Goal: Task Accomplishment & Management: Use online tool/utility

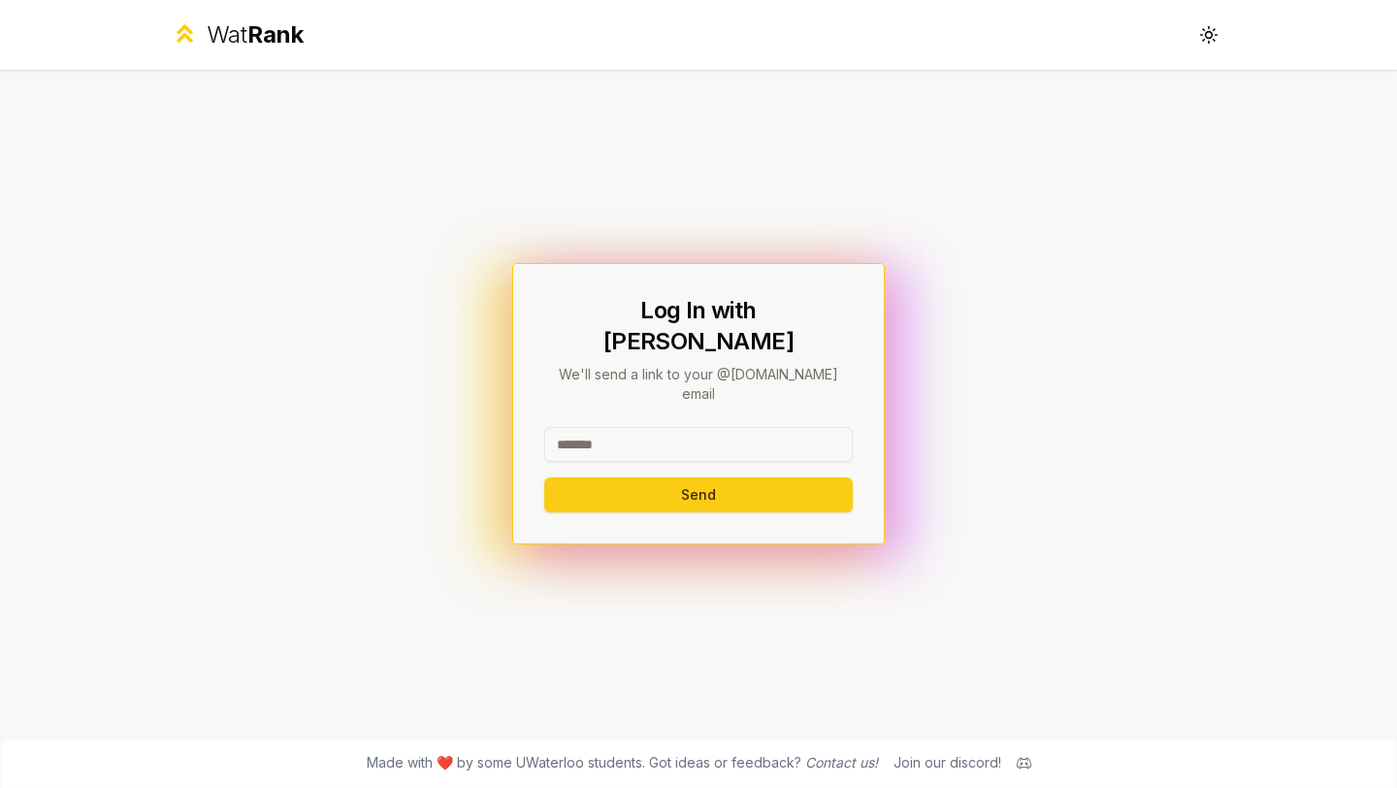
click at [580, 427] on input at bounding box center [698, 444] width 308 height 35
type input "*"
click at [588, 477] on button "Send" at bounding box center [698, 494] width 308 height 35
type input "********"
click at [573, 477] on button "Send" at bounding box center [698, 494] width 308 height 35
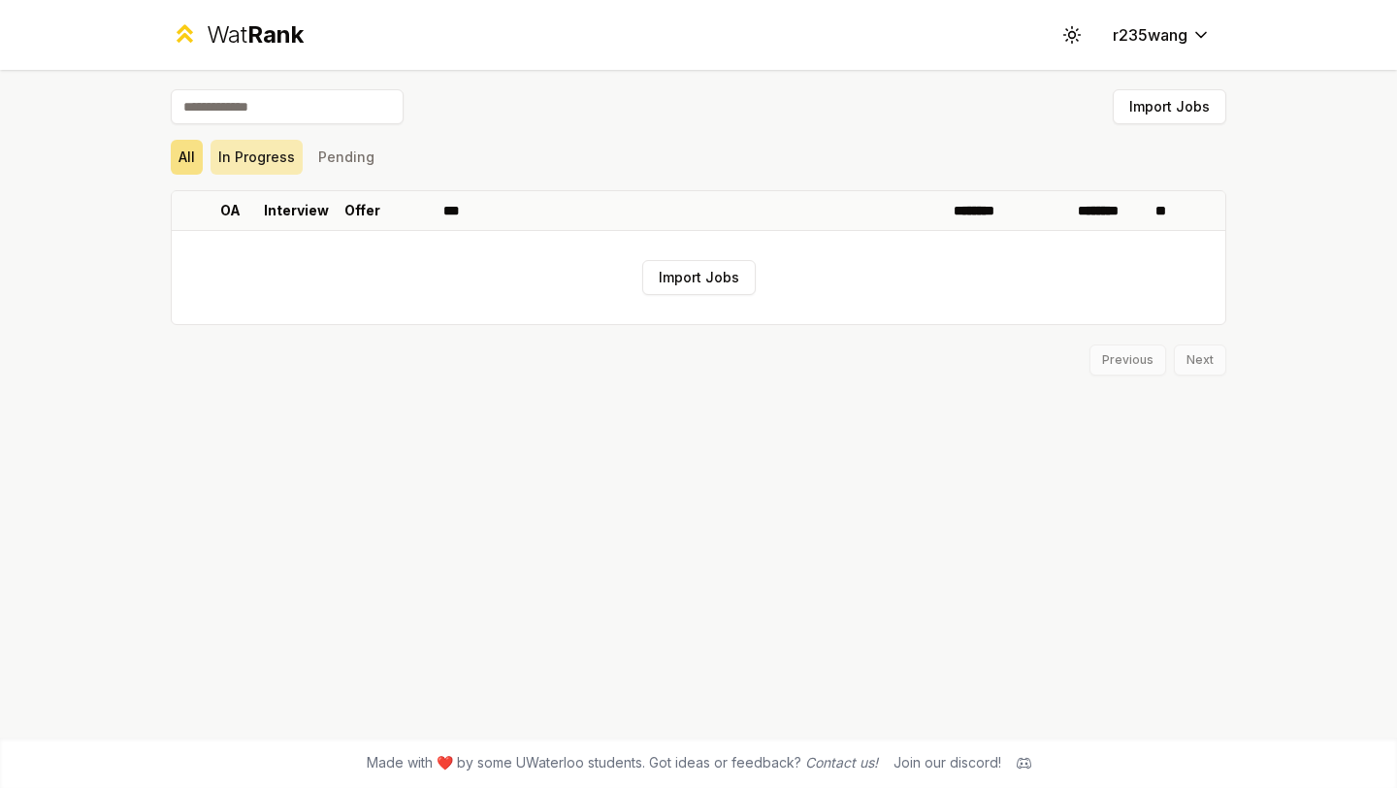
click at [235, 163] on button "In Progress" at bounding box center [256, 157] width 92 height 35
click at [340, 156] on button "Pending" at bounding box center [346, 157] width 72 height 35
click at [235, 108] on input at bounding box center [287, 106] width 233 height 35
type input "*"
click at [691, 290] on button "Import Jobs" at bounding box center [698, 277] width 113 height 35
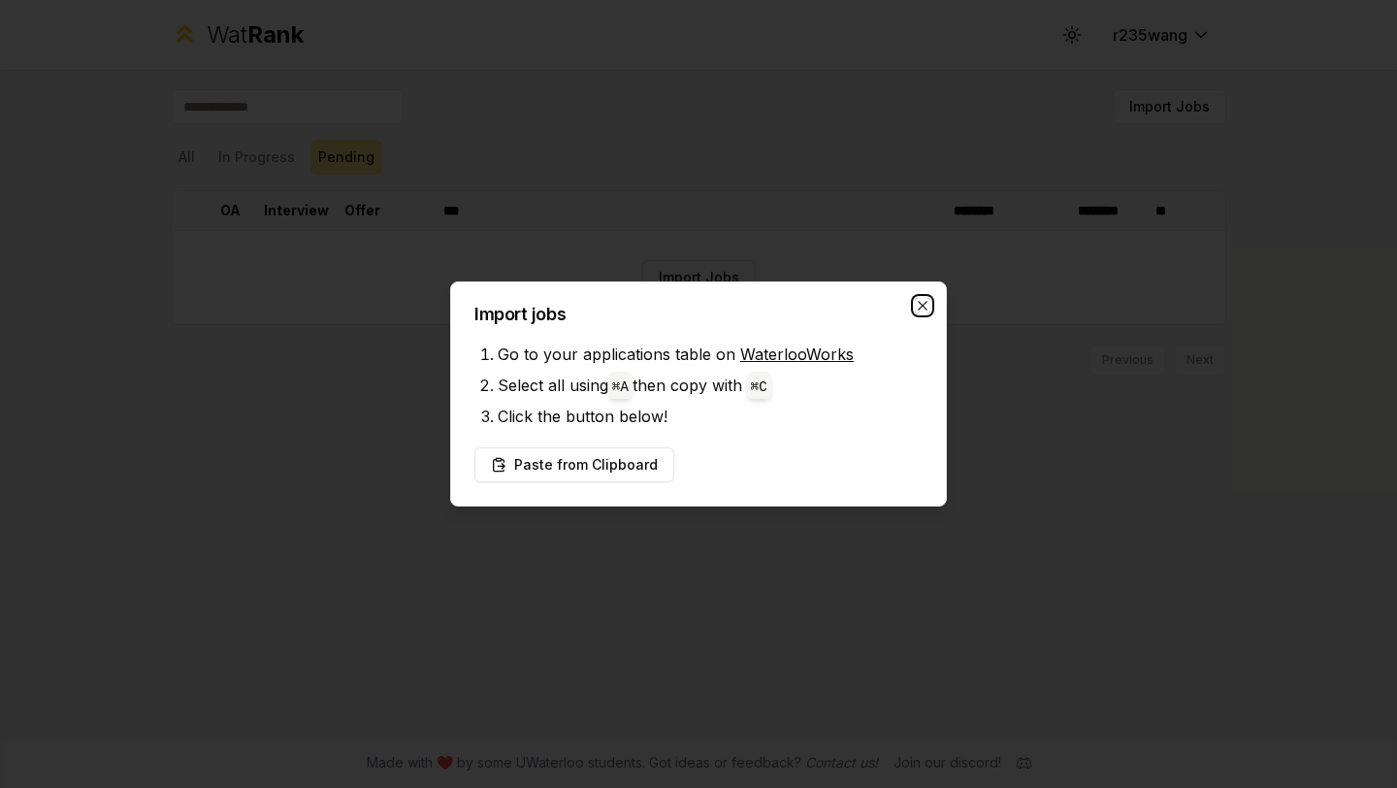
click at [921, 300] on icon "button" at bounding box center [923, 306] width 16 height 16
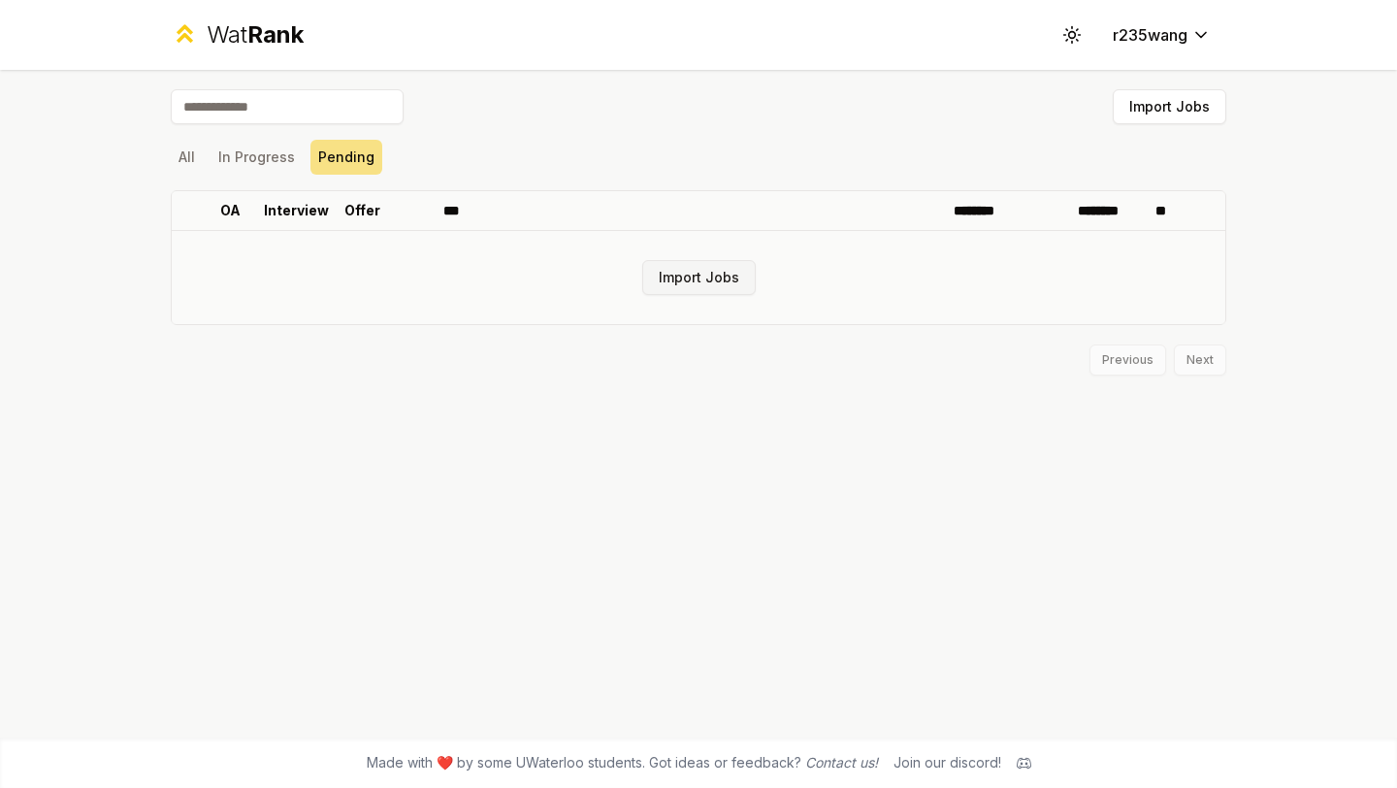
click at [684, 282] on button "Import Jobs" at bounding box center [698, 277] width 113 height 35
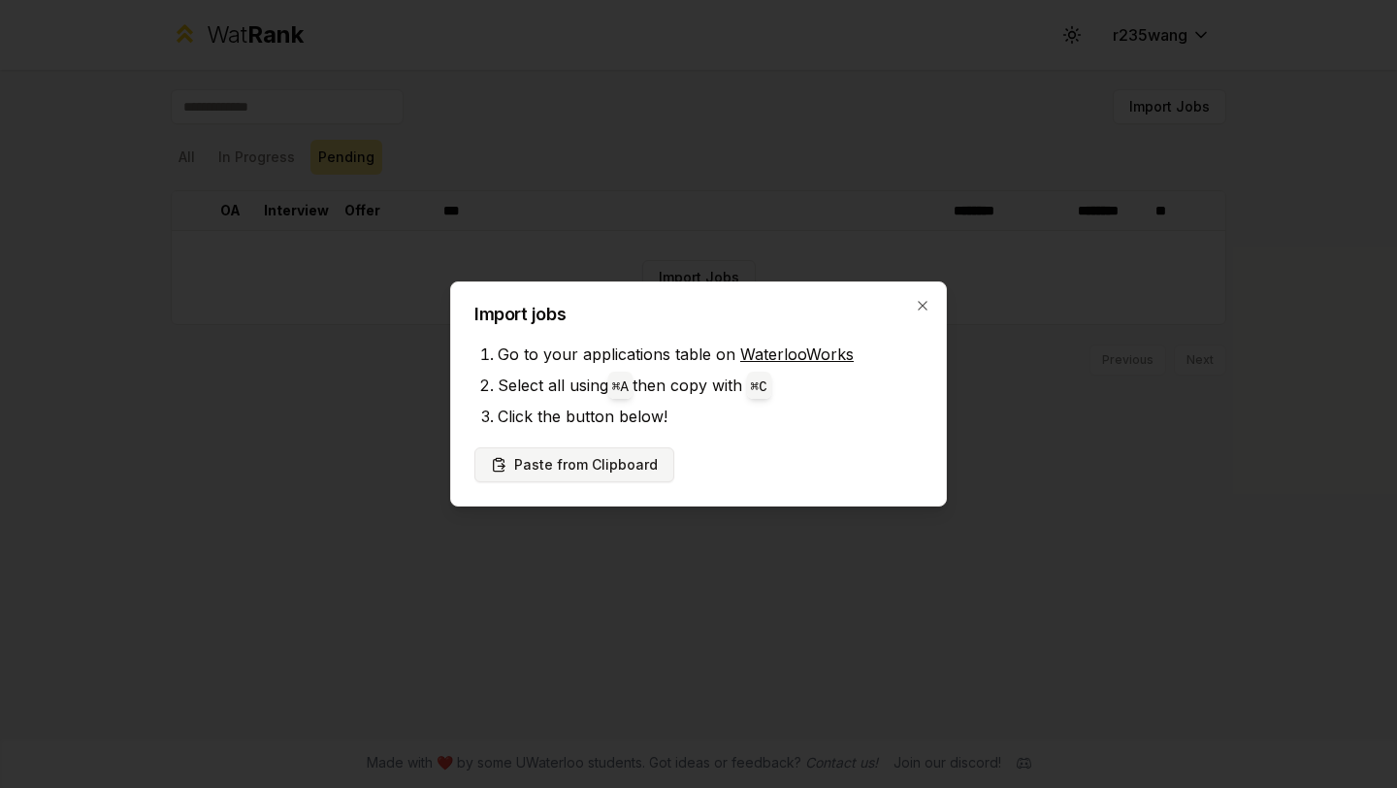
click at [605, 472] on button "Paste from Clipboard" at bounding box center [574, 464] width 200 height 35
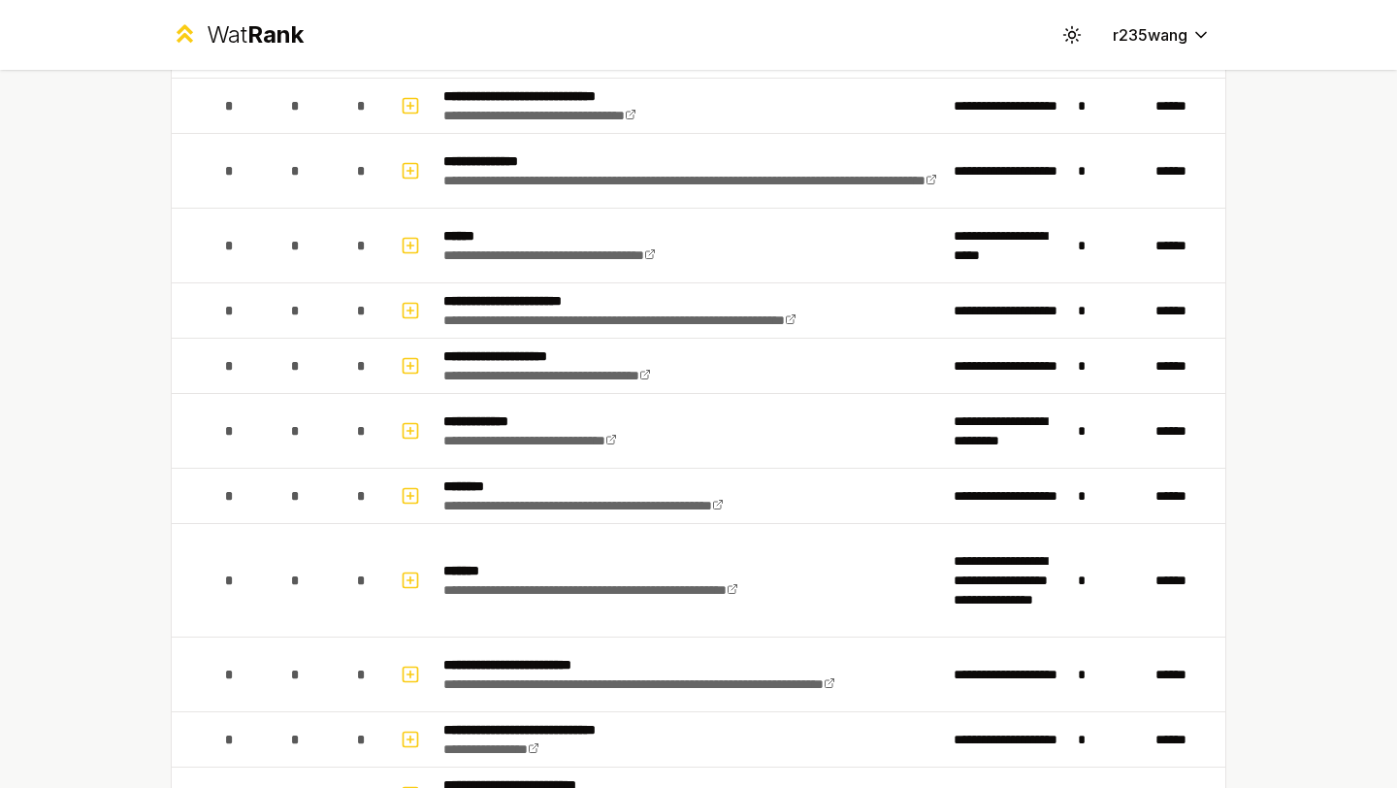
scroll to position [2480, 0]
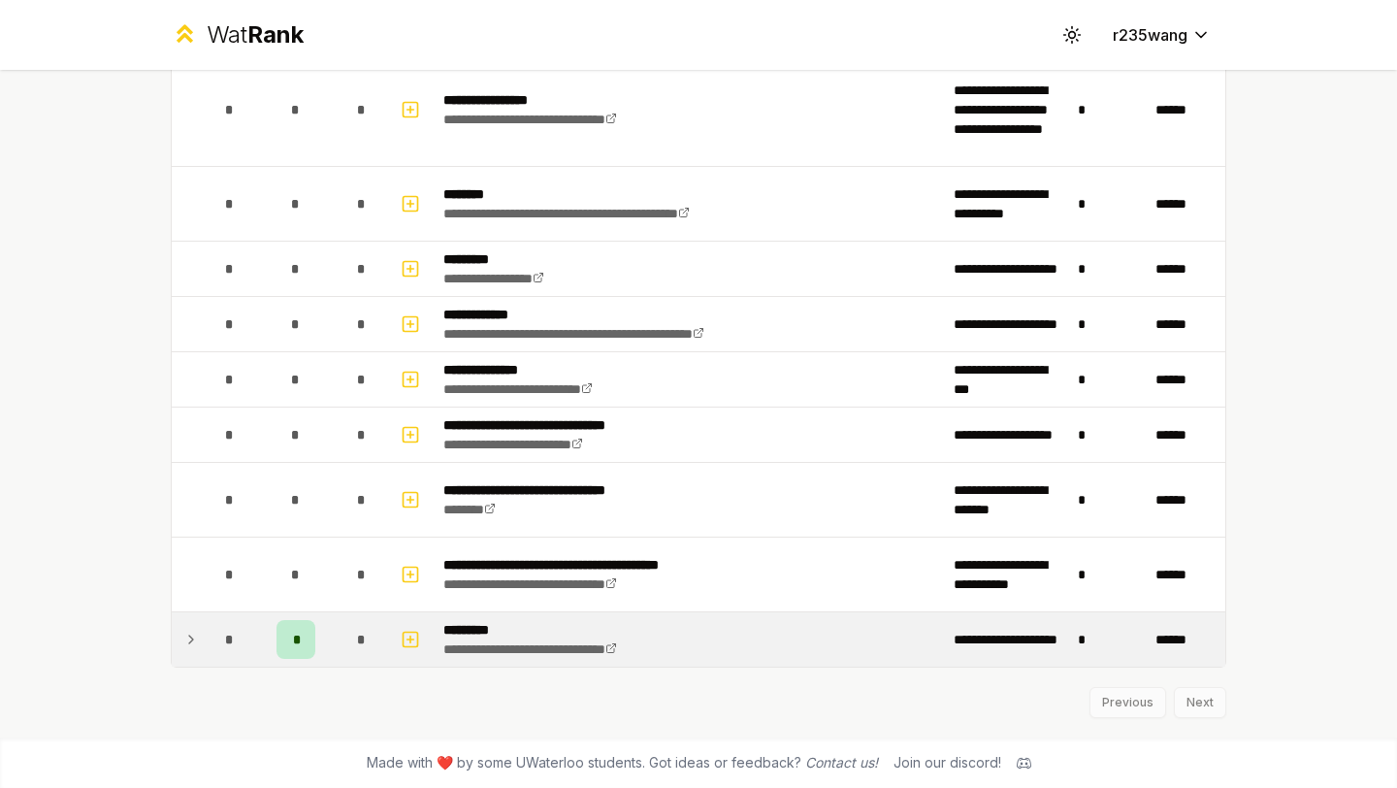
click at [194, 638] on icon at bounding box center [191, 639] width 16 height 23
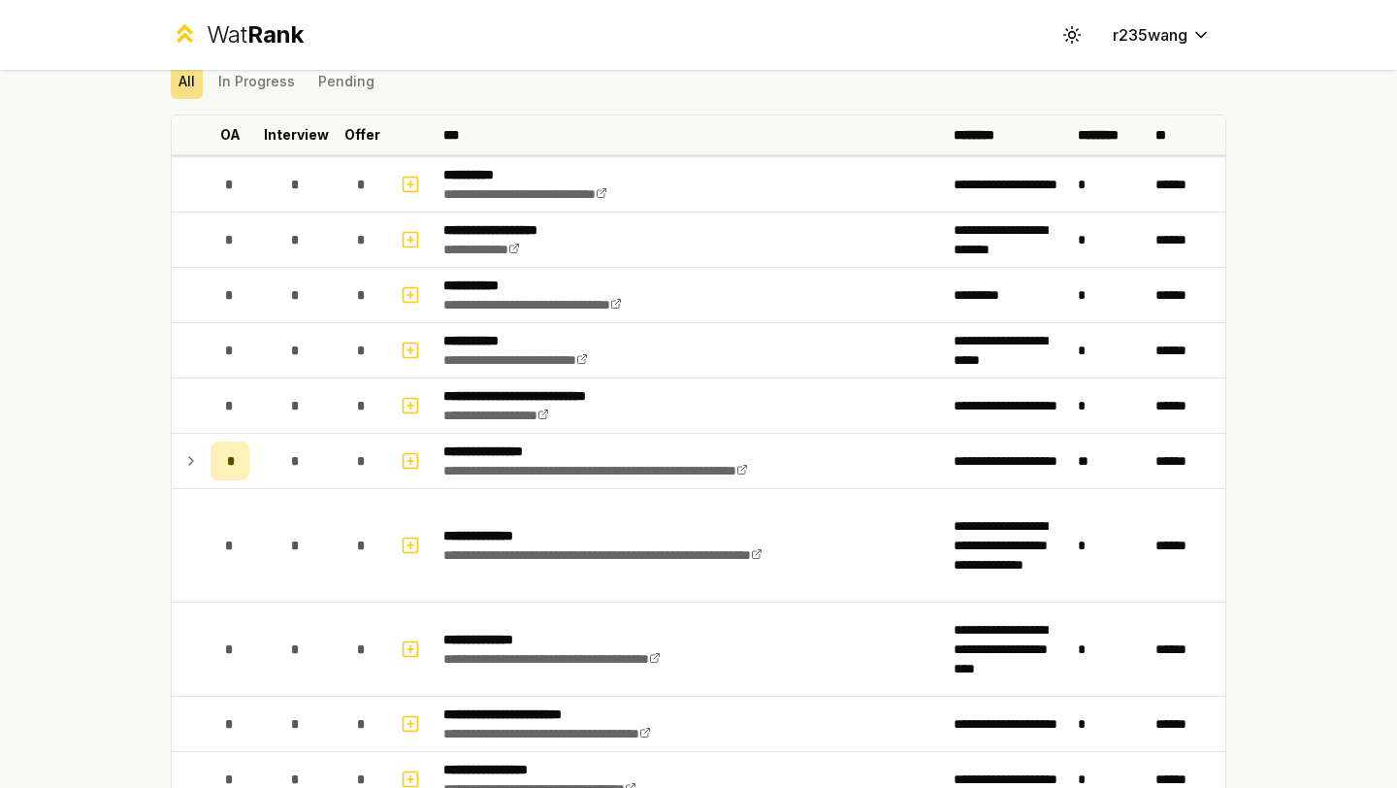
scroll to position [0, 0]
